Goal: Navigation & Orientation: Find specific page/section

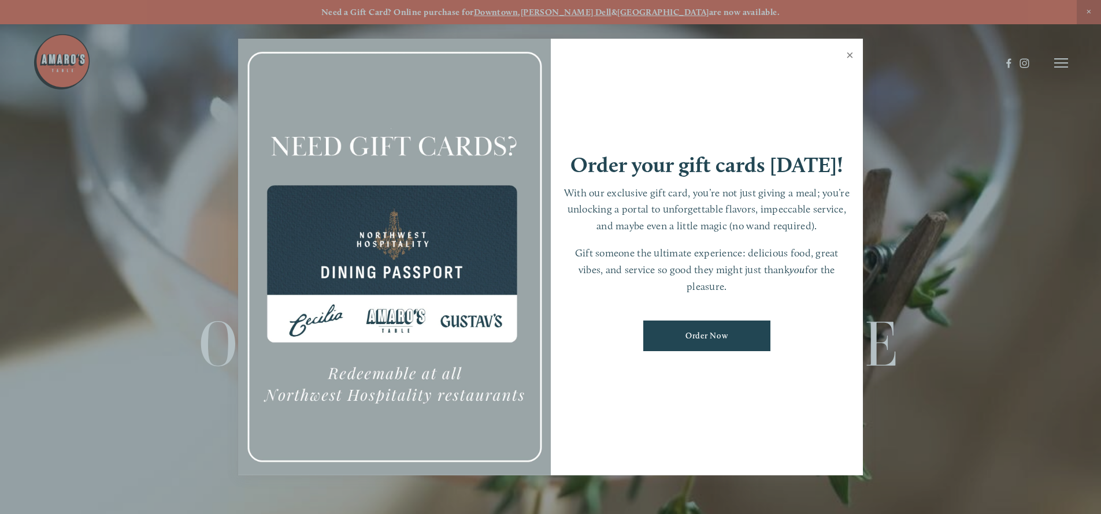
click at [853, 54] on link "Close" at bounding box center [849, 56] width 23 height 32
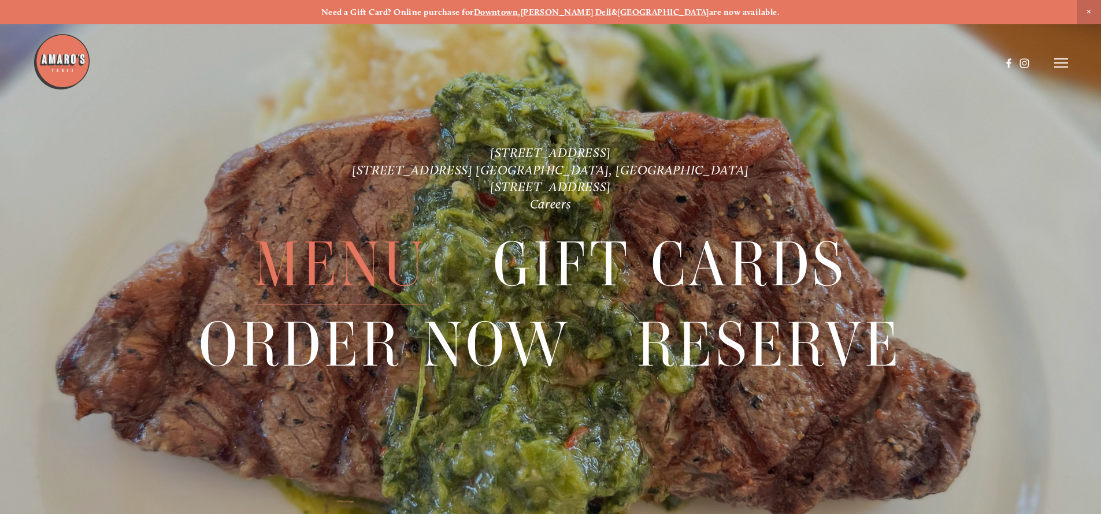
click at [406, 247] on span "Menu" at bounding box center [340, 265] width 172 height 80
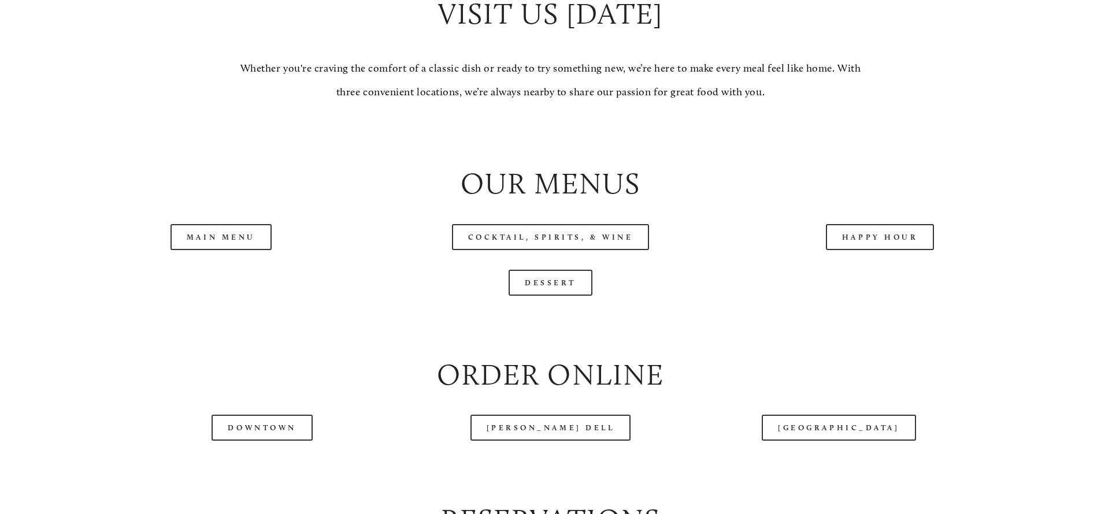
scroll to position [1349, 0]
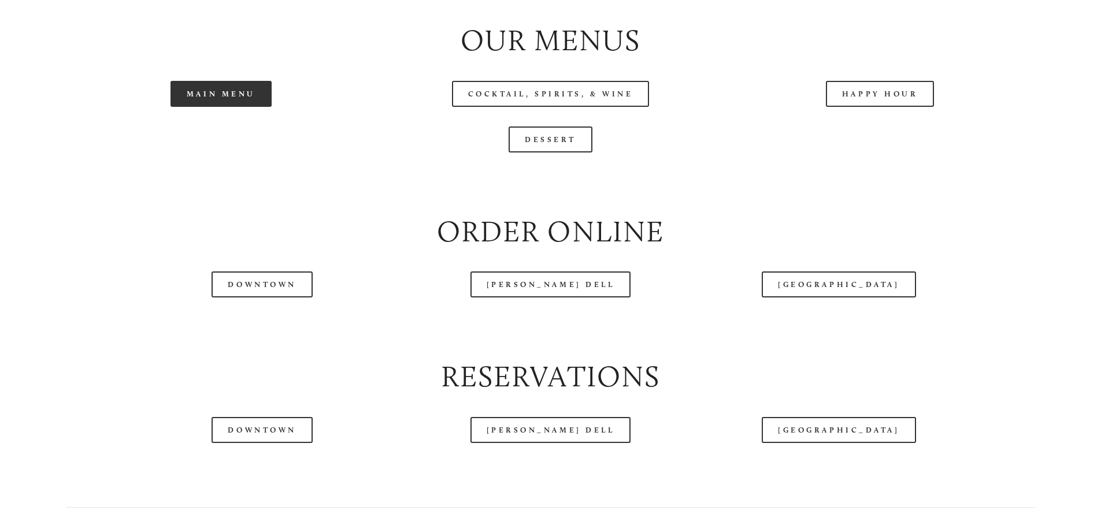
click at [260, 107] on link "Main Menu" at bounding box center [220, 94] width 101 height 26
